Goal: Task Accomplishment & Management: Use online tool/utility

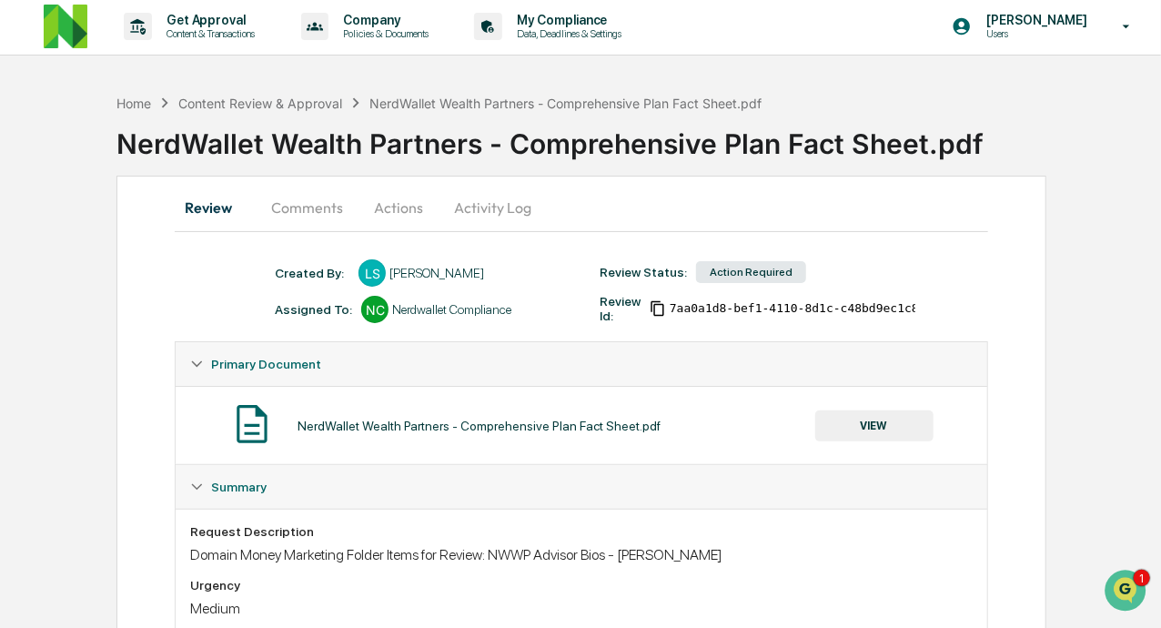
scroll to position [3, 0]
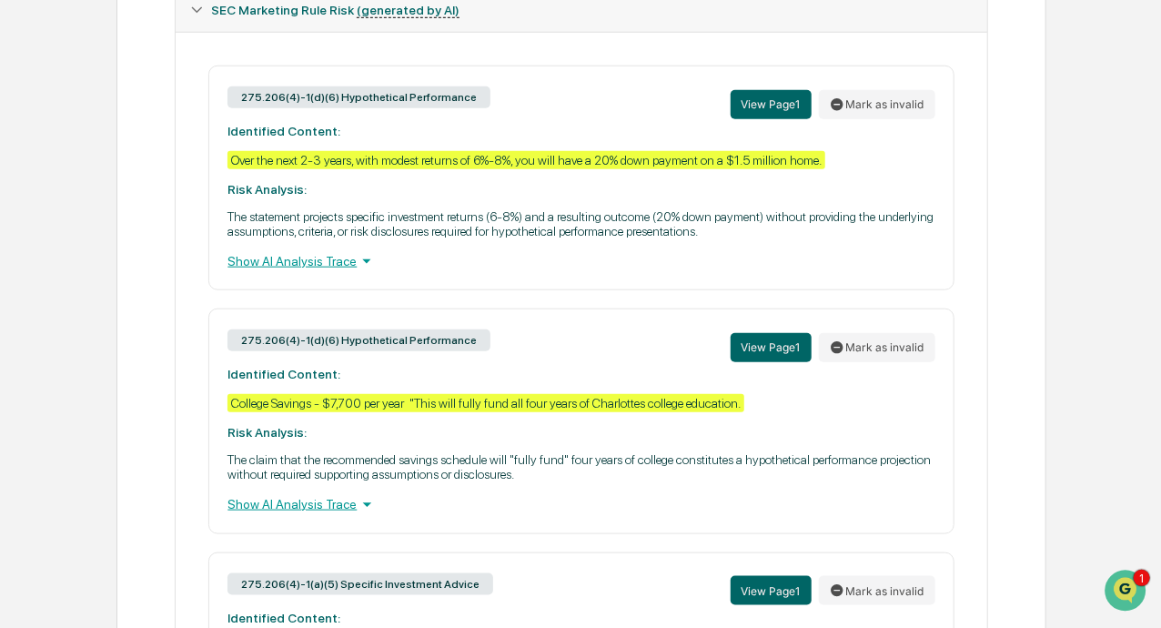
scroll to position [733, 0]
